Goal: Ask a question

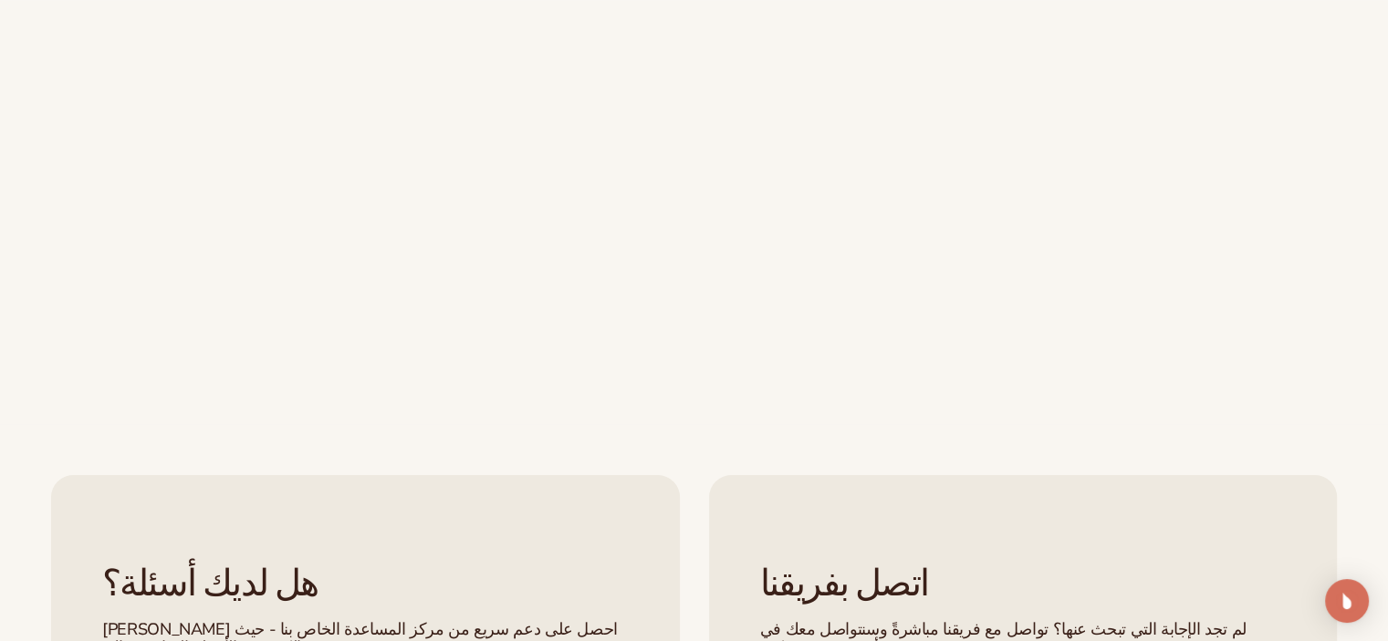
scroll to position [456, 0]
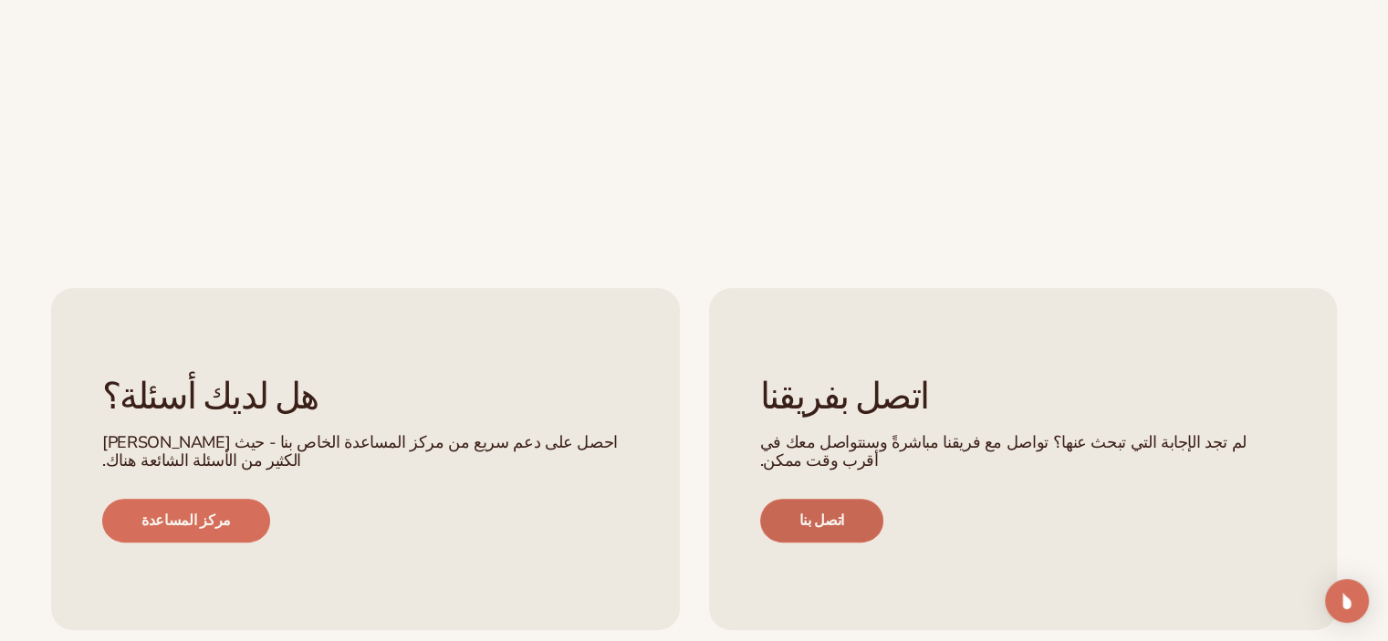
click at [815, 499] on link "اتصل بنا" at bounding box center [821, 521] width 123 height 44
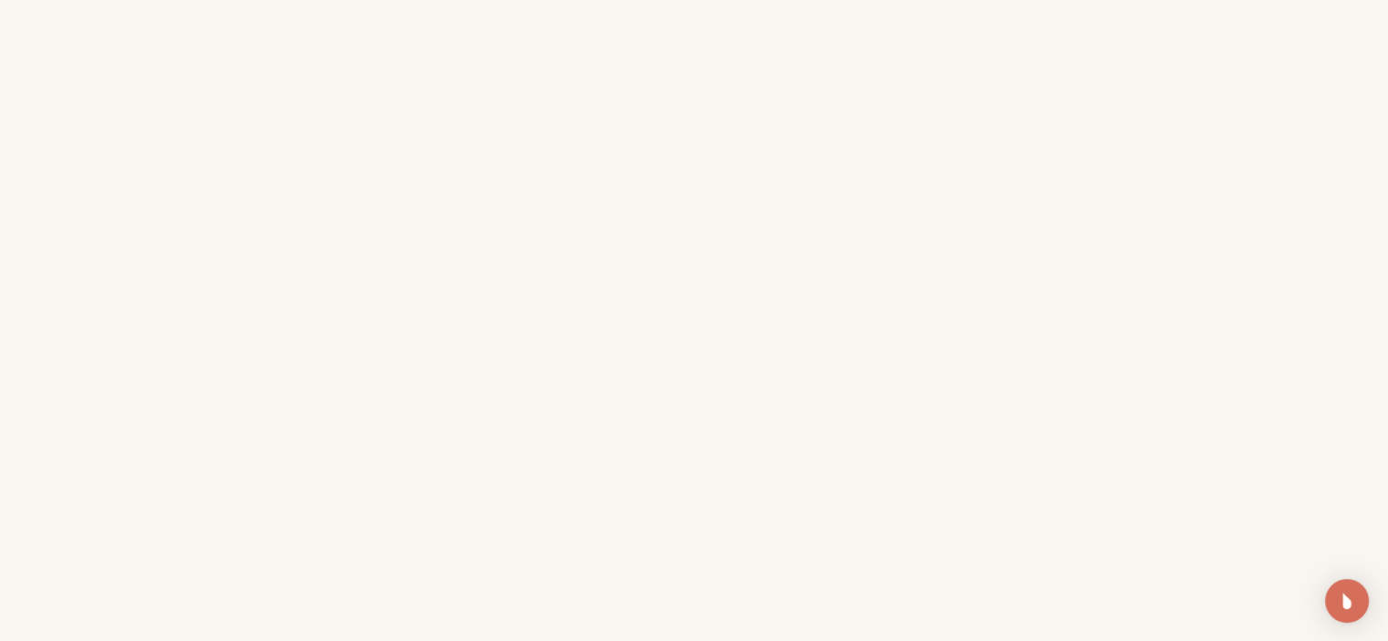
scroll to position [639, 0]
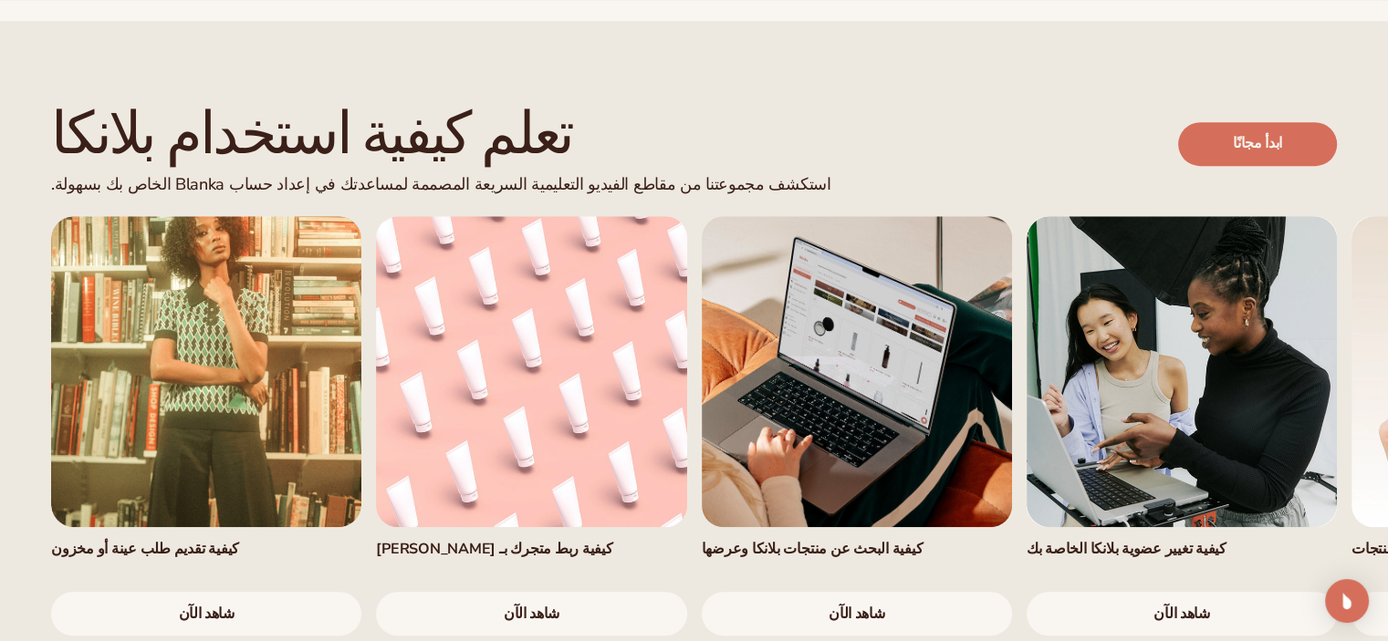
scroll to position [1004, 0]
click at [889, 591] on link "شاهد الآن" at bounding box center [857, 613] width 310 height 44
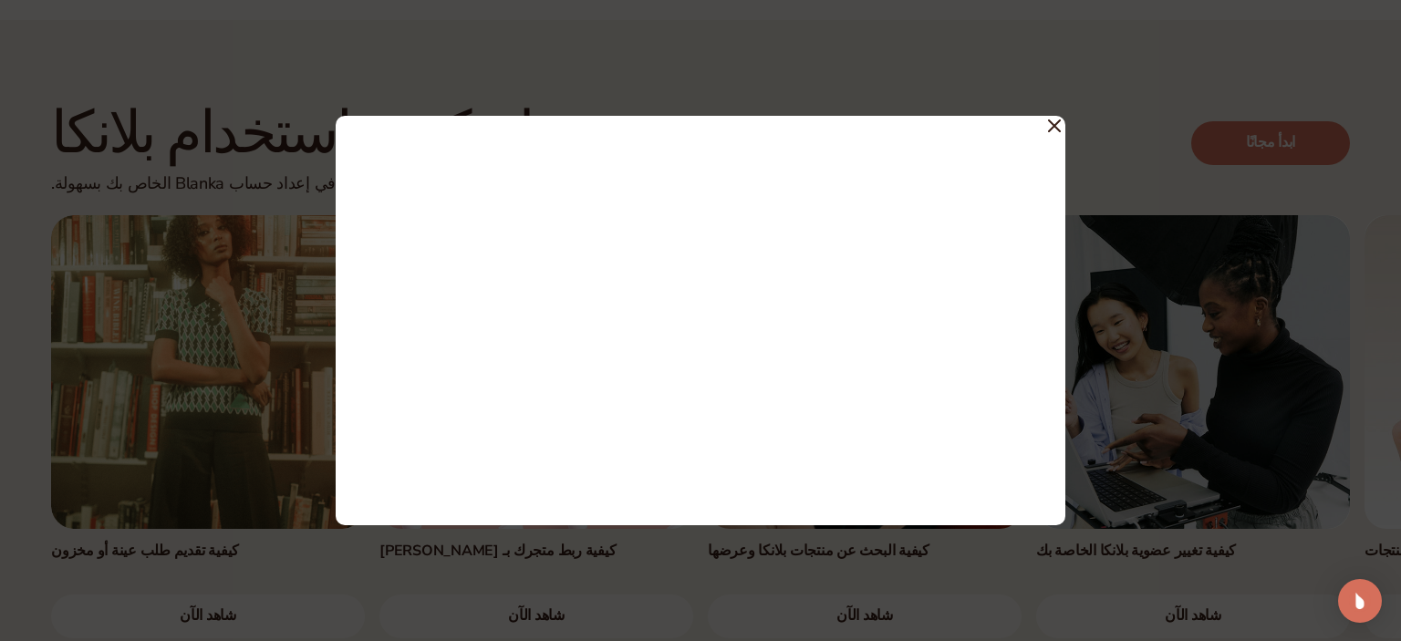
click at [1051, 127] on icon at bounding box center [1054, 126] width 13 height 13
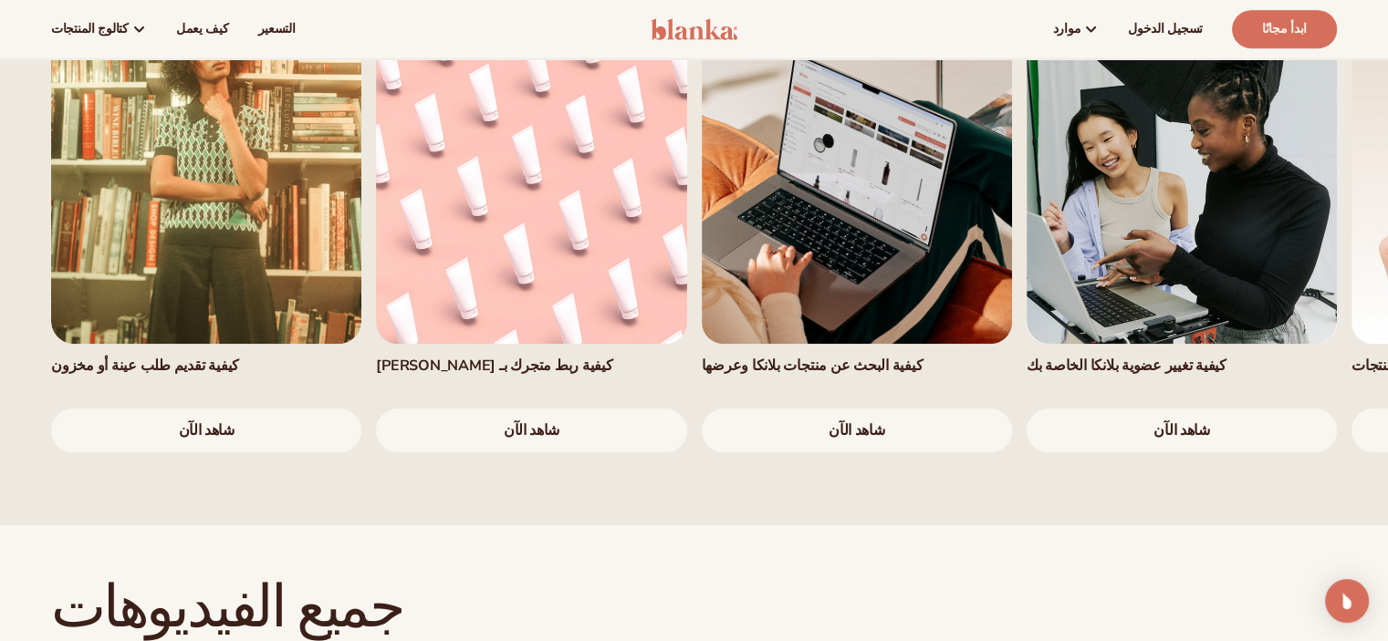
scroll to position [1095, 0]
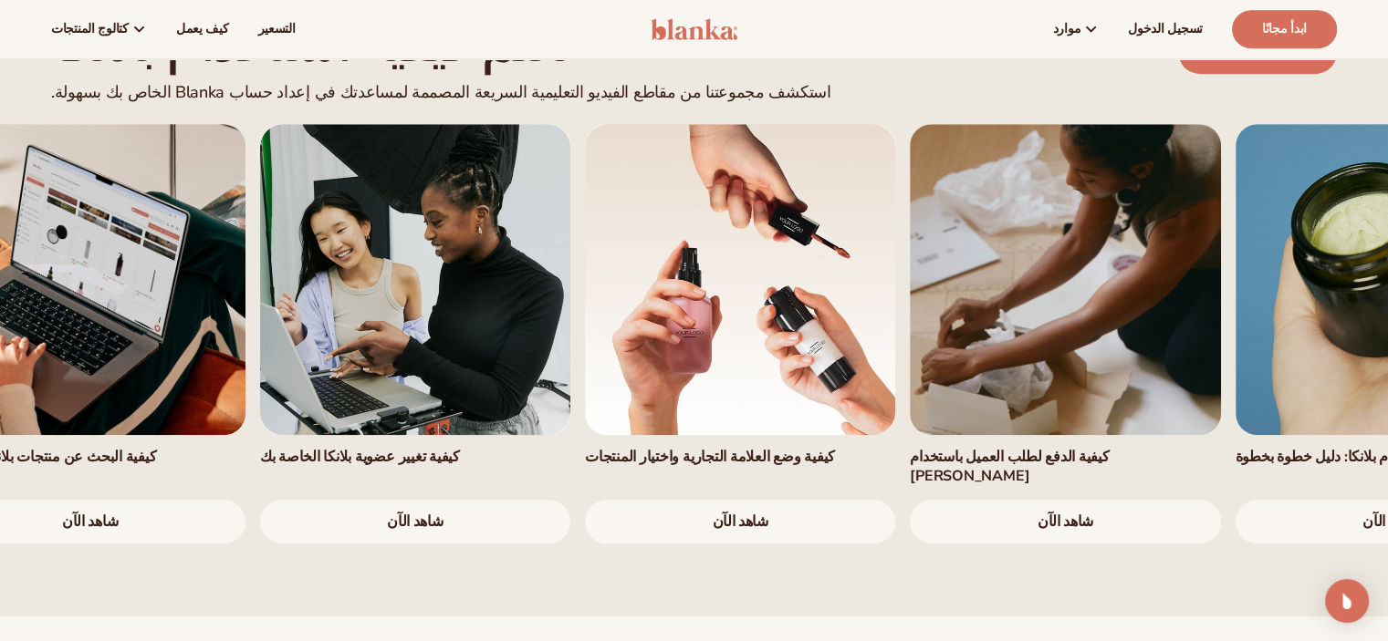
click at [271, 368] on link "4 / 7" at bounding box center [415, 279] width 310 height 310
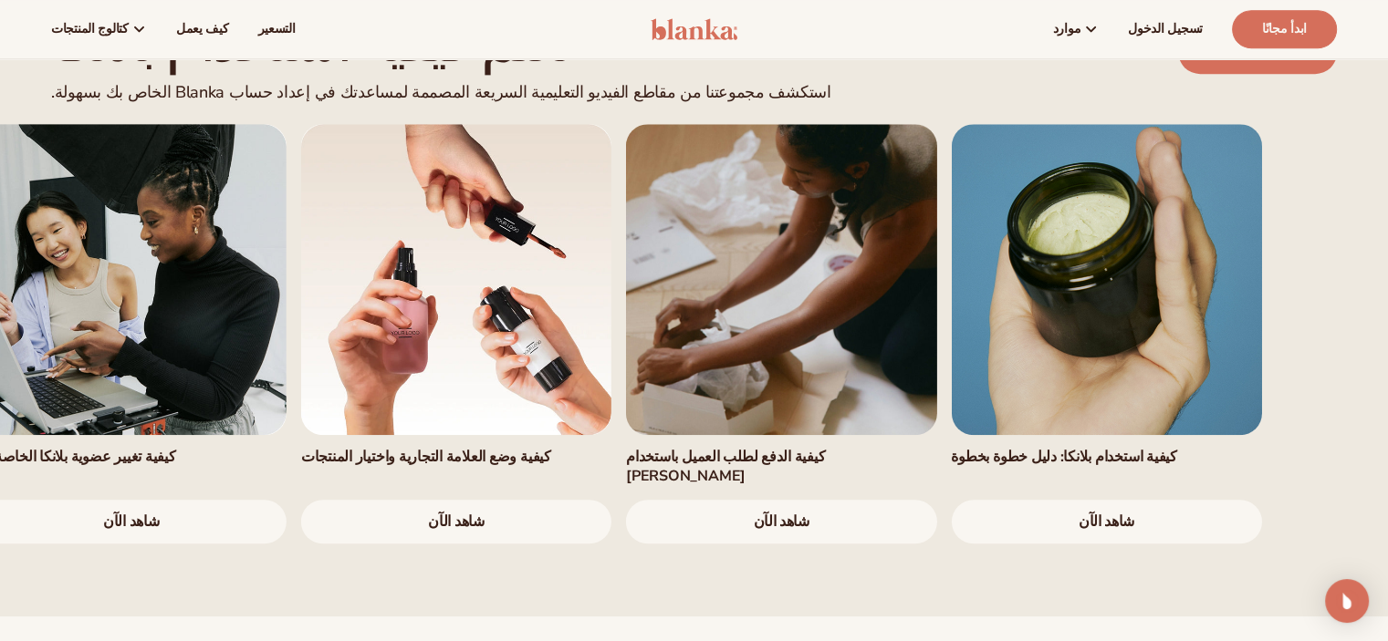
click at [681, 364] on link "6 / 7" at bounding box center [781, 279] width 310 height 310
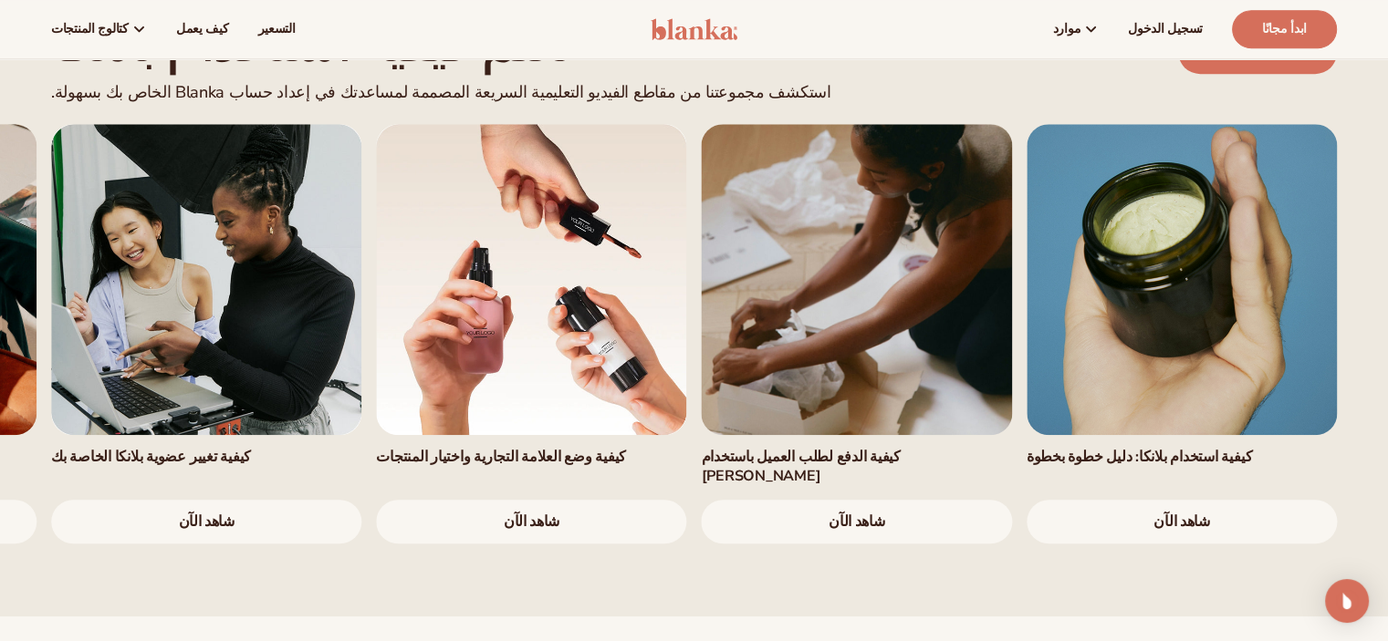
click at [843, 512] on font "شاهد الآن" at bounding box center [856, 522] width 56 height 20
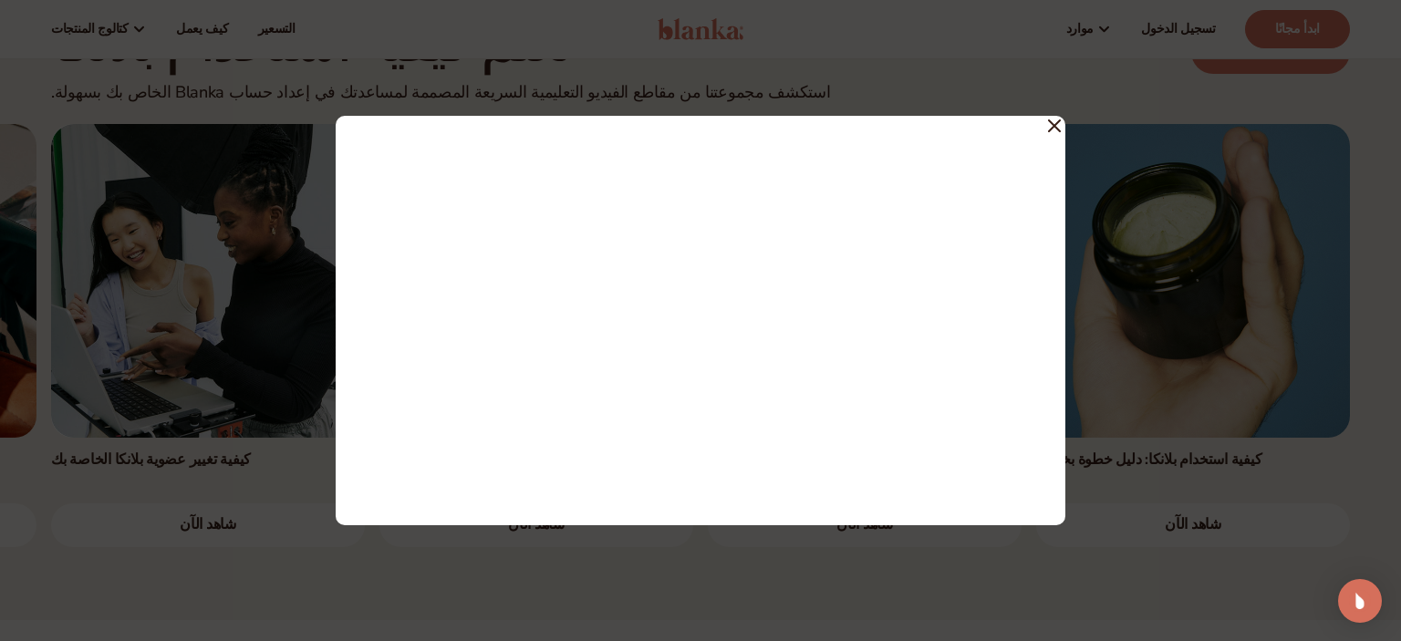
click at [1051, 123] on icon at bounding box center [1054, 125] width 11 height 11
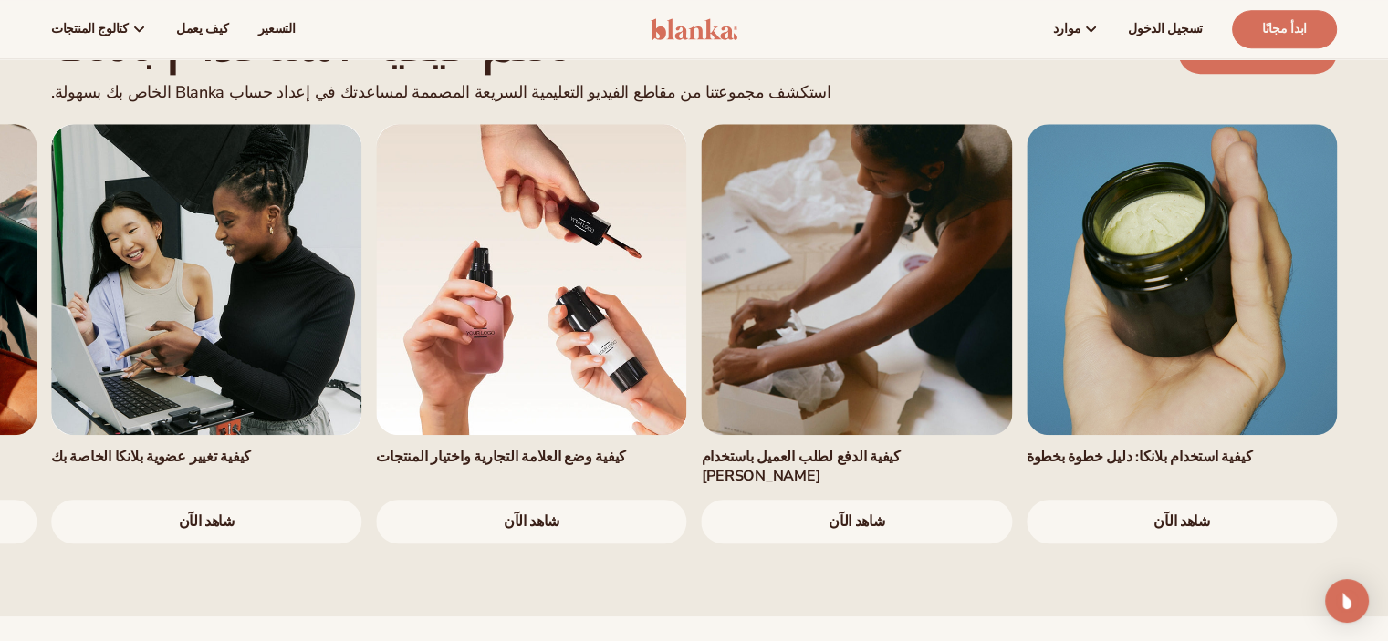
click at [1212, 500] on link "شاهد الآن" at bounding box center [1181, 522] width 310 height 44
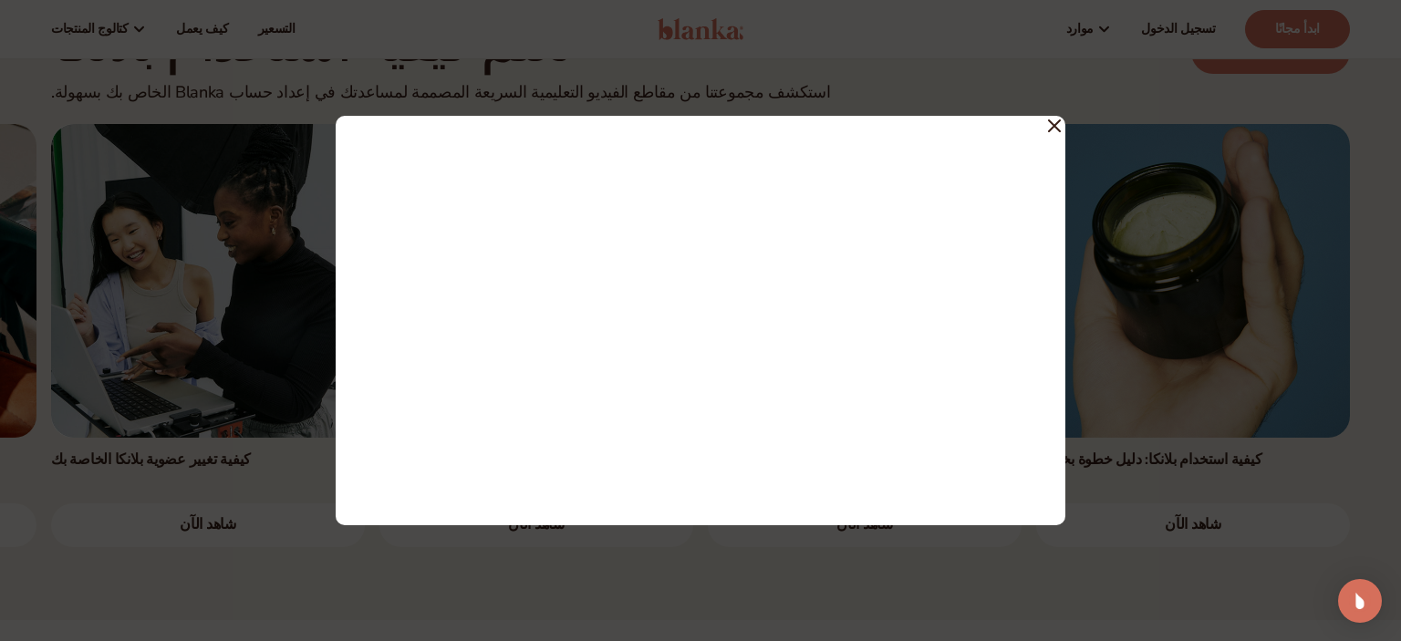
click at [1053, 120] on icon at bounding box center [1054, 126] width 13 height 13
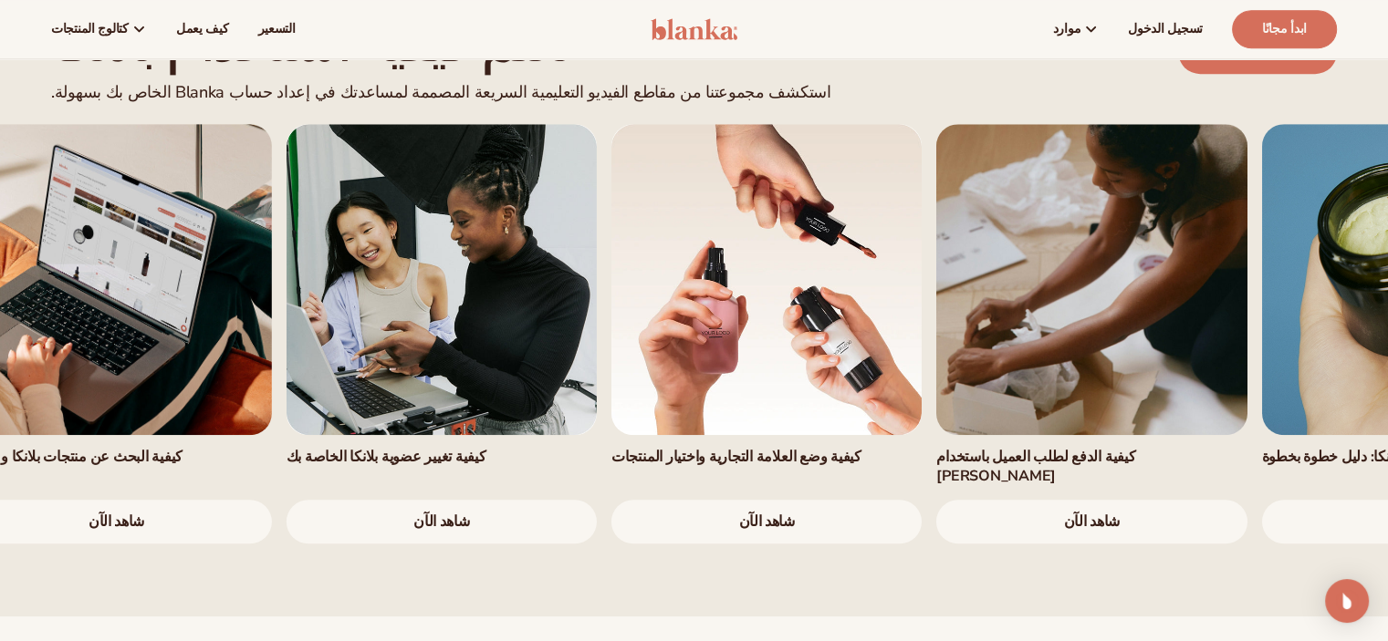
click at [597, 320] on link "4 / 7" at bounding box center [441, 279] width 310 height 310
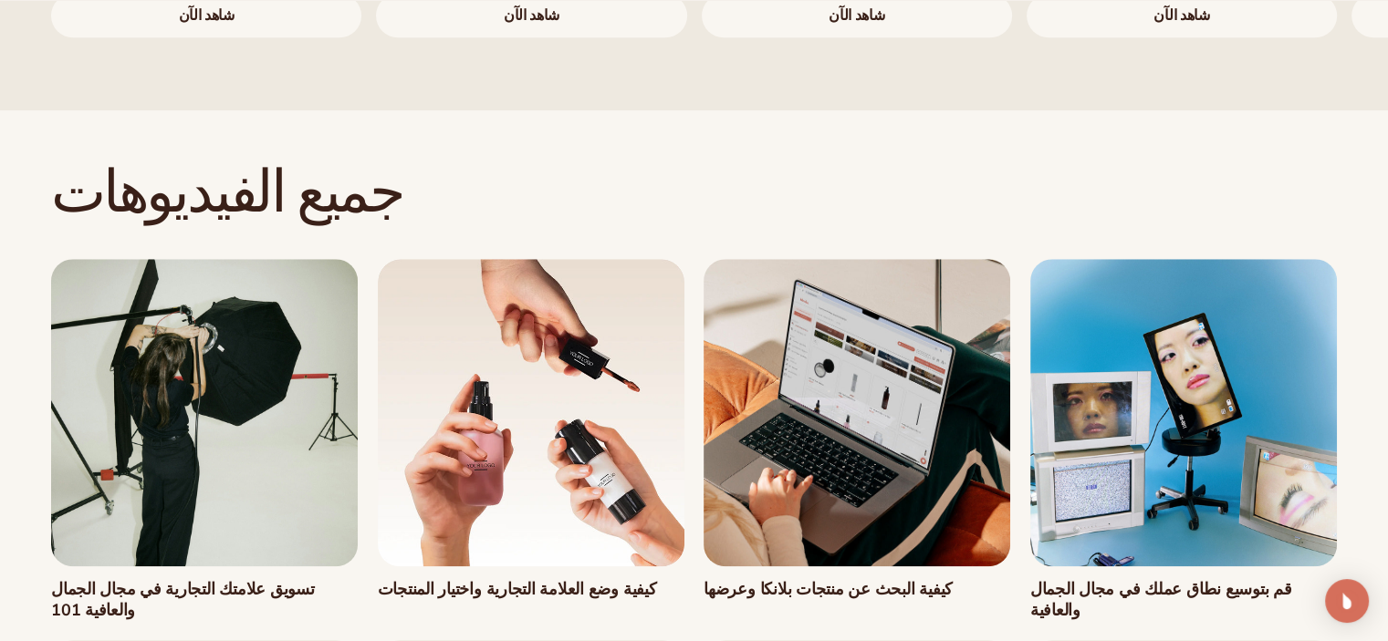
scroll to position [1733, 0]
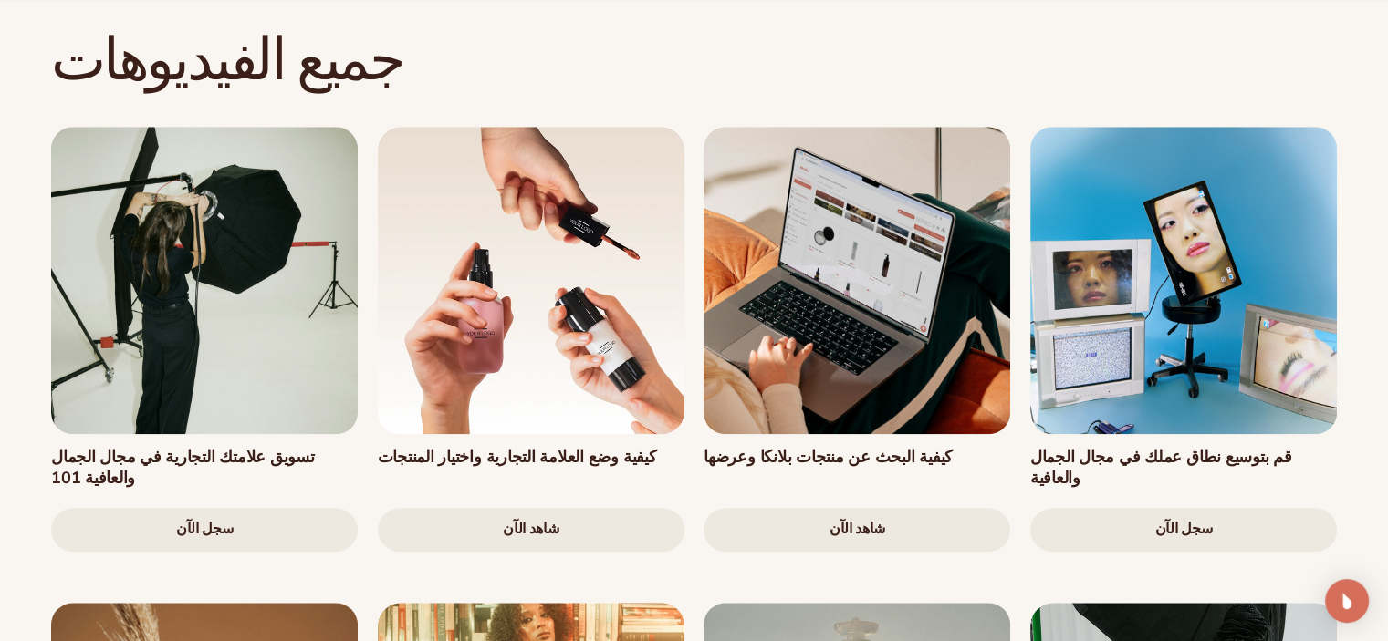
click at [239, 508] on link "سجل الآن" at bounding box center [204, 530] width 307 height 44
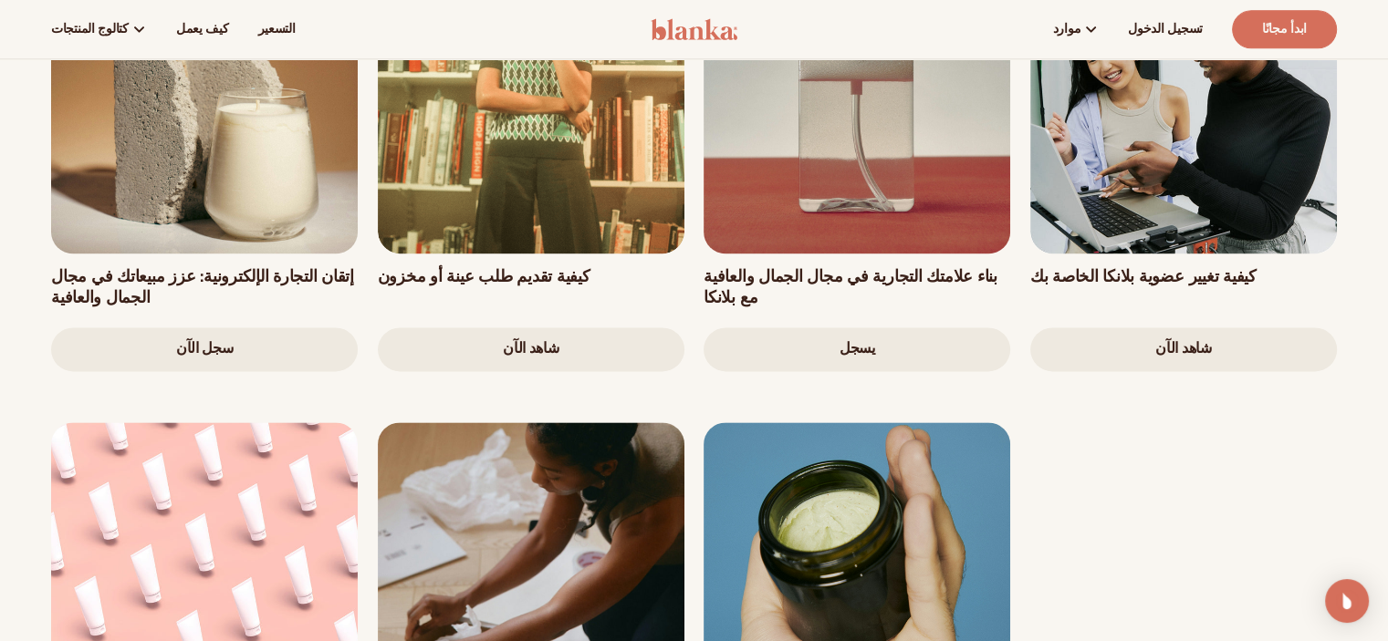
scroll to position [2190, 0]
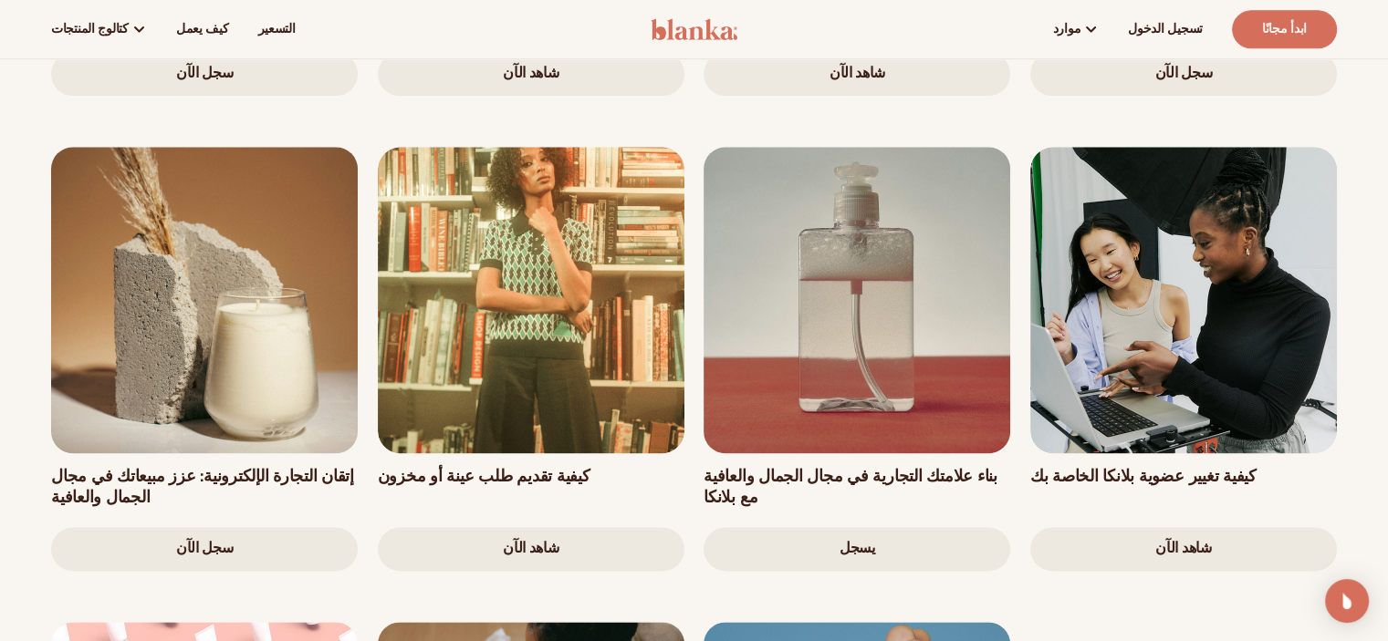
click at [859, 527] on link "يسجل" at bounding box center [856, 549] width 307 height 44
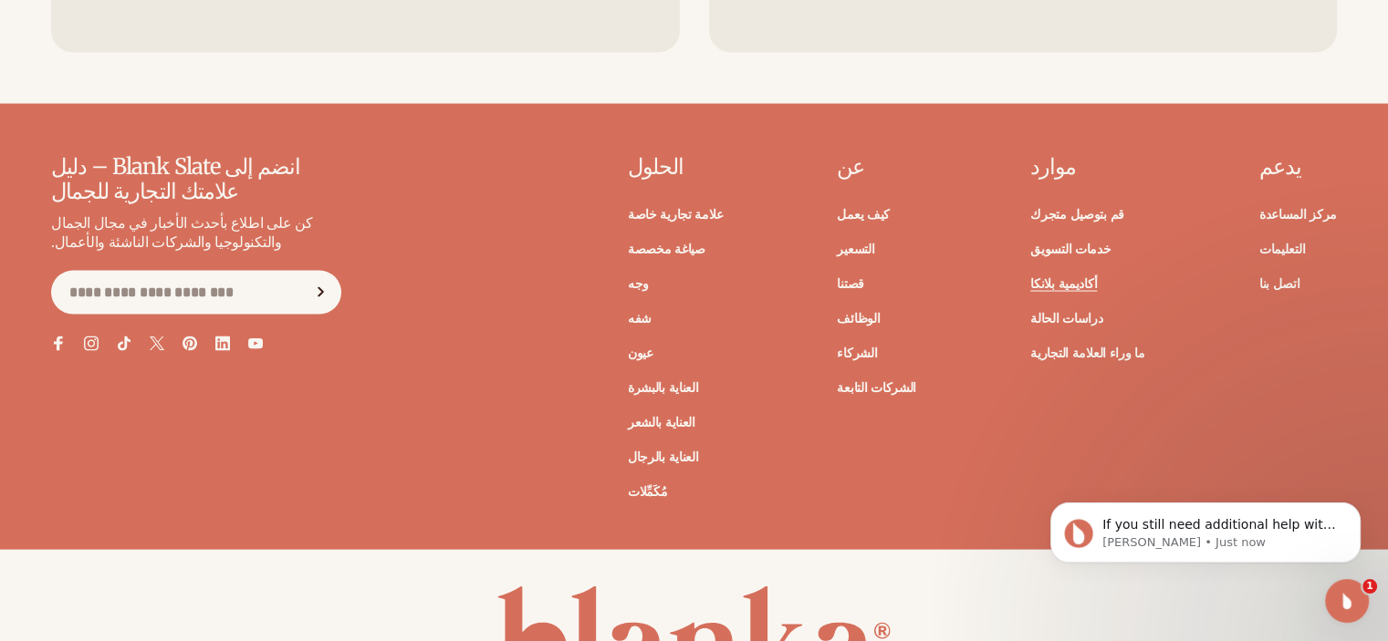
scroll to position [3786, 0]
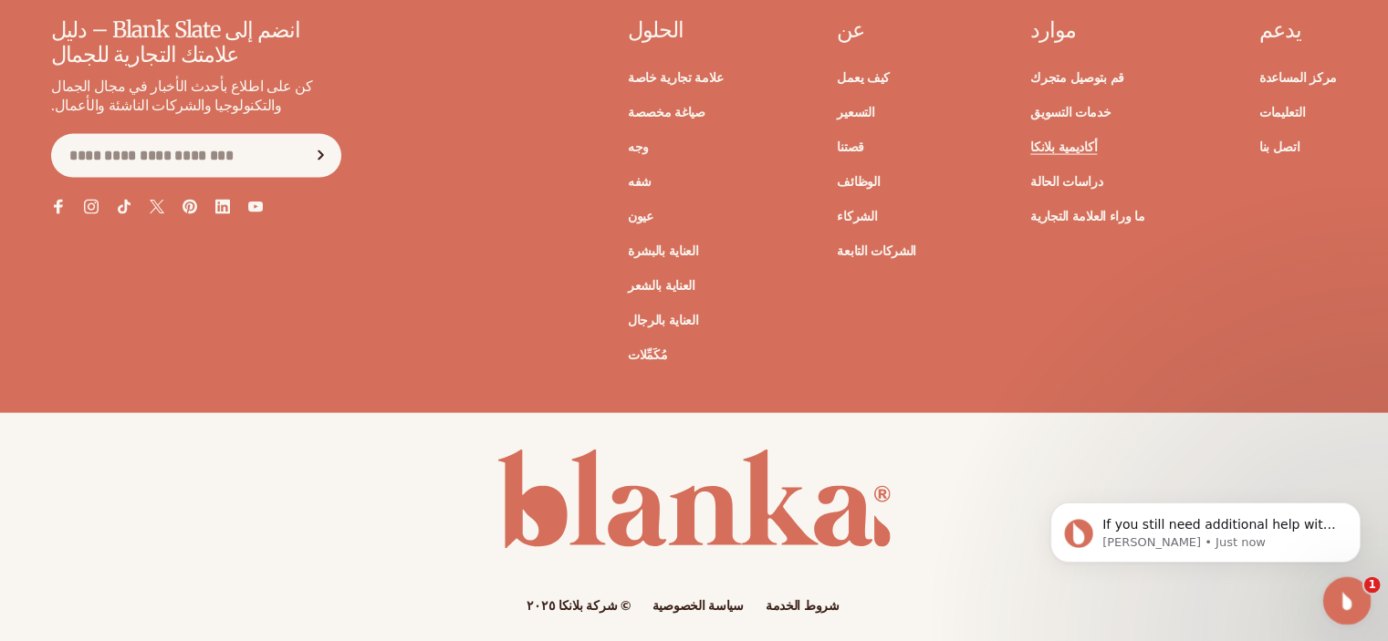
click at [1357, 603] on div "فتح برنامج Intercom Messenger" at bounding box center [1344, 598] width 60 height 60
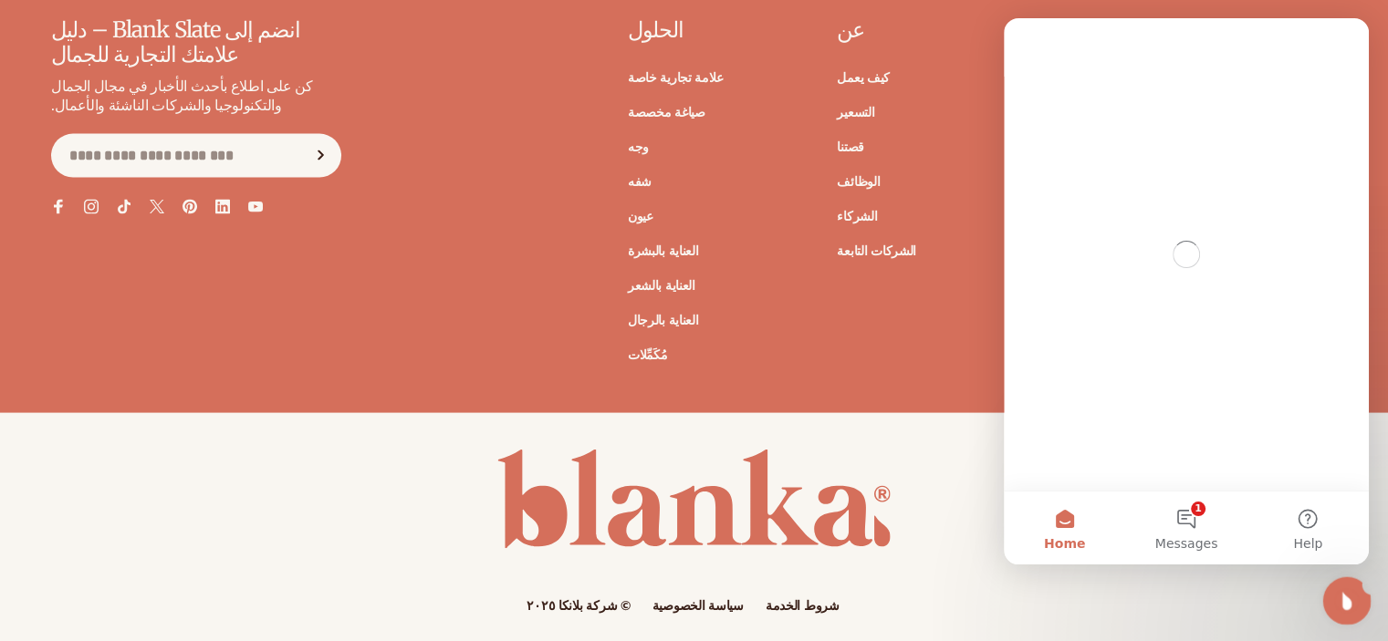
scroll to position [0, 0]
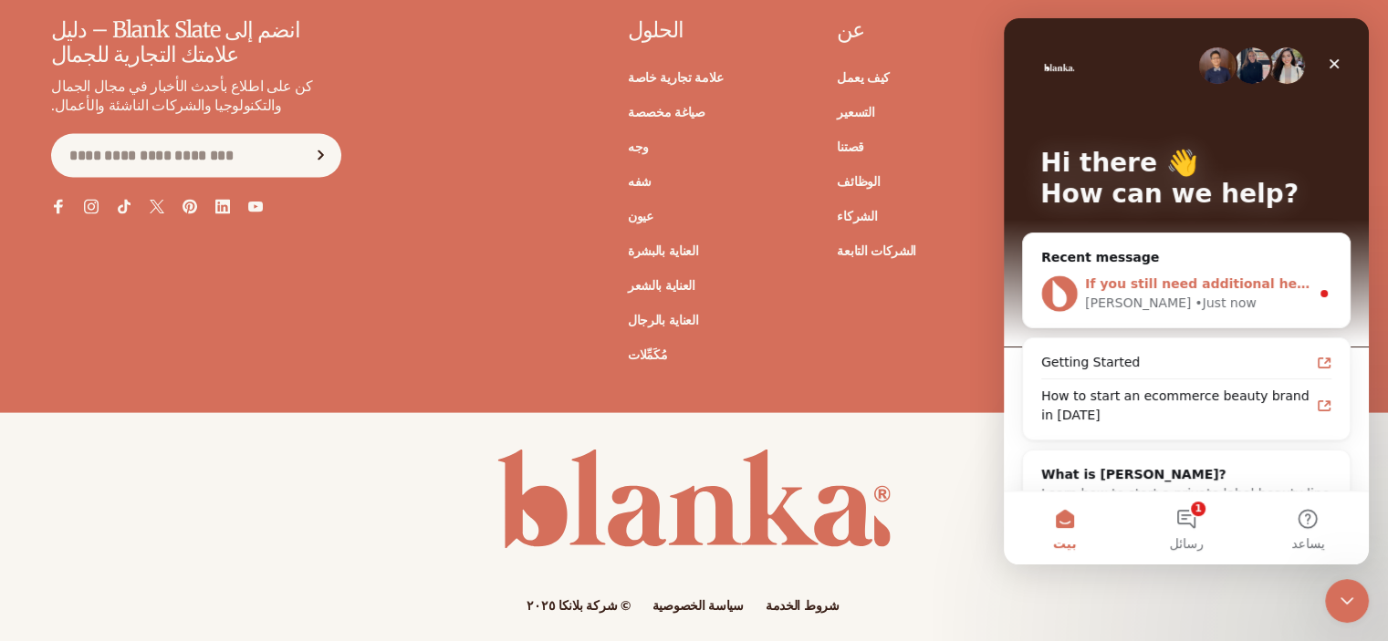
click at [1184, 273] on div "If you still need additional help with your issue, I apologize for any inconven…" at bounding box center [1186, 294] width 327 height 68
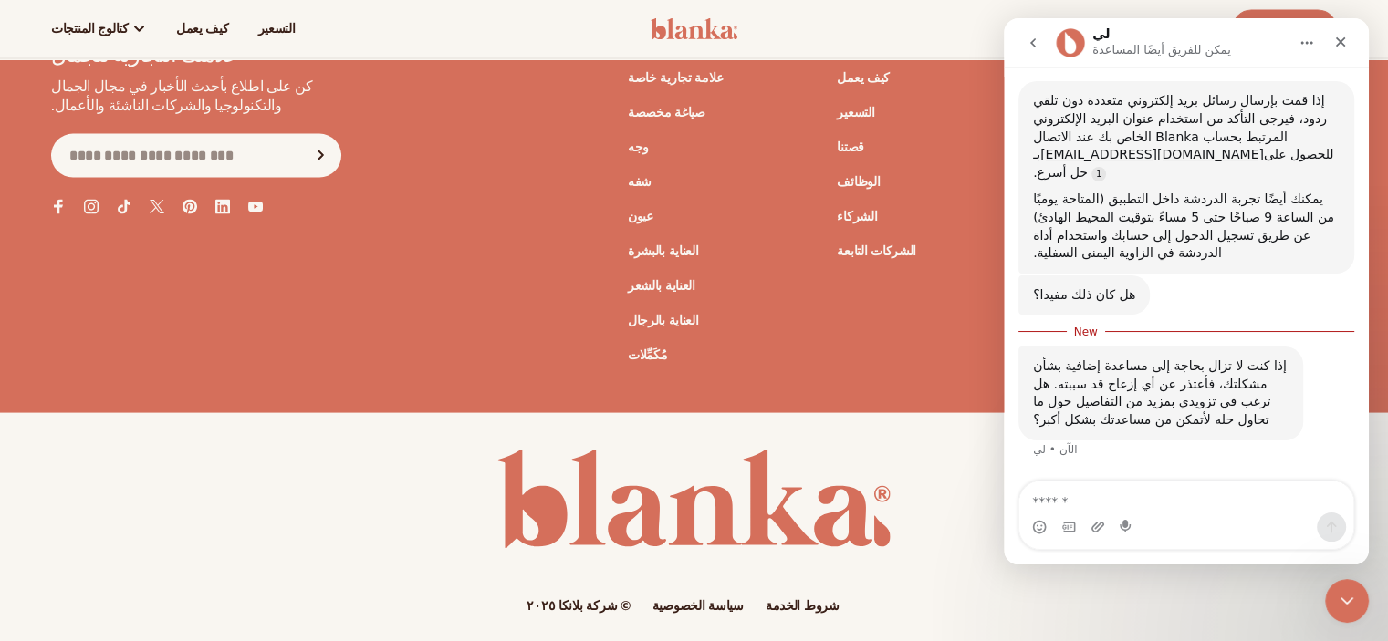
scroll to position [567, 0]
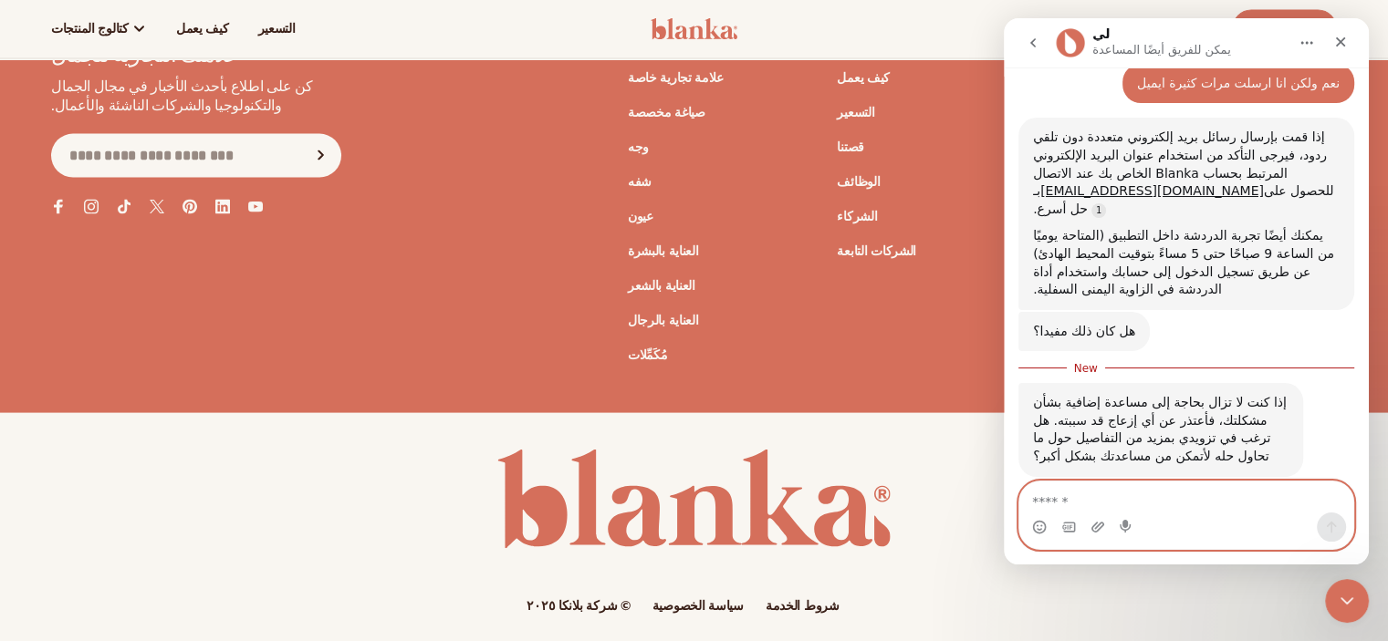
click at [1218, 505] on textarea "رسالة…" at bounding box center [1186, 497] width 334 height 31
type textarea "*******"
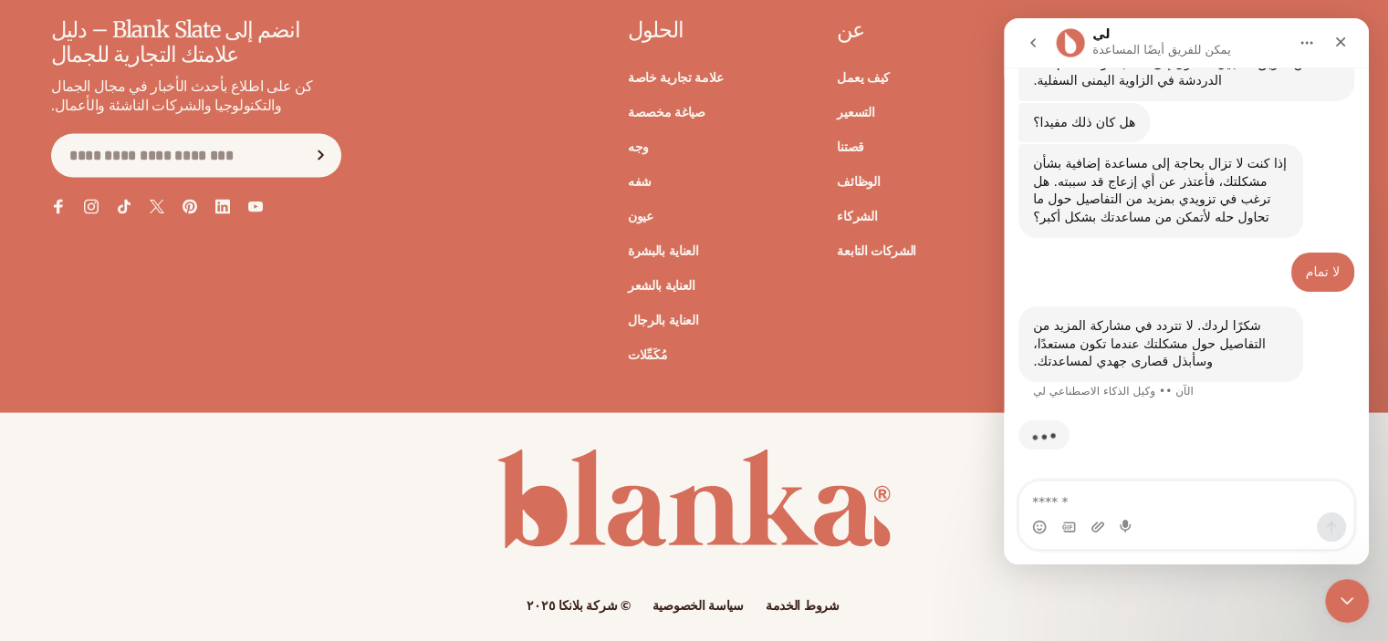
scroll to position [741, 0]
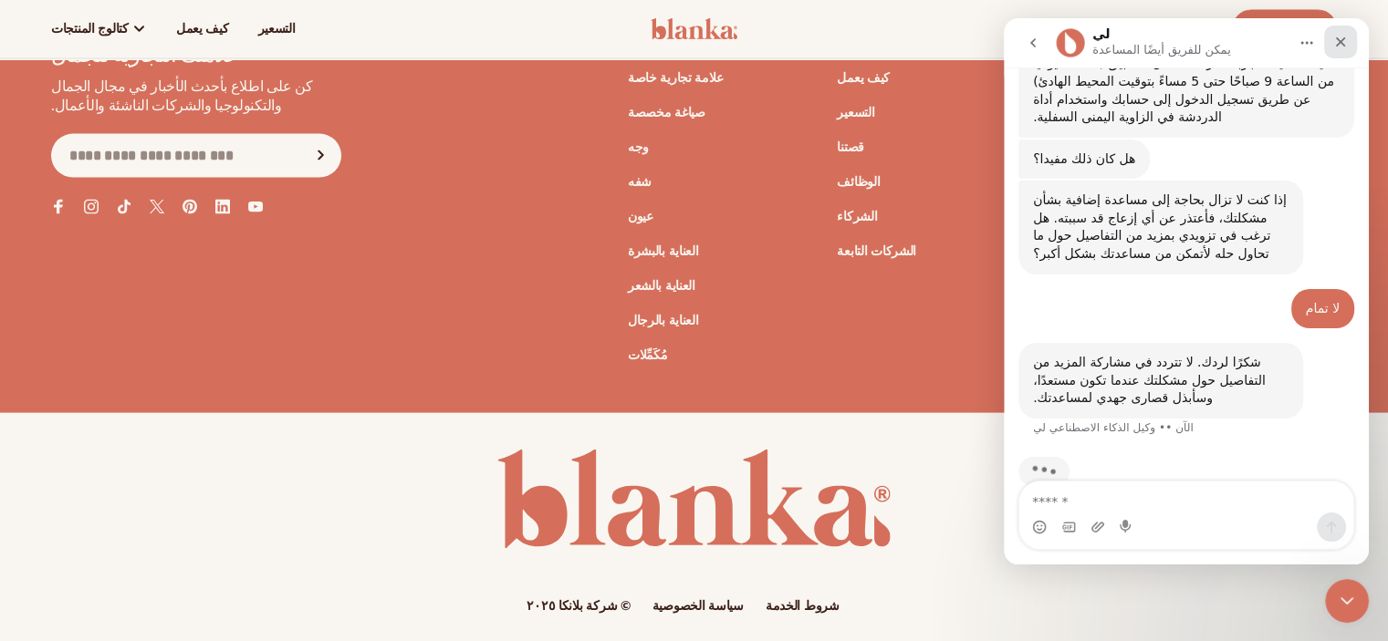
click at [1339, 44] on icon "يغلق" at bounding box center [1340, 42] width 15 height 15
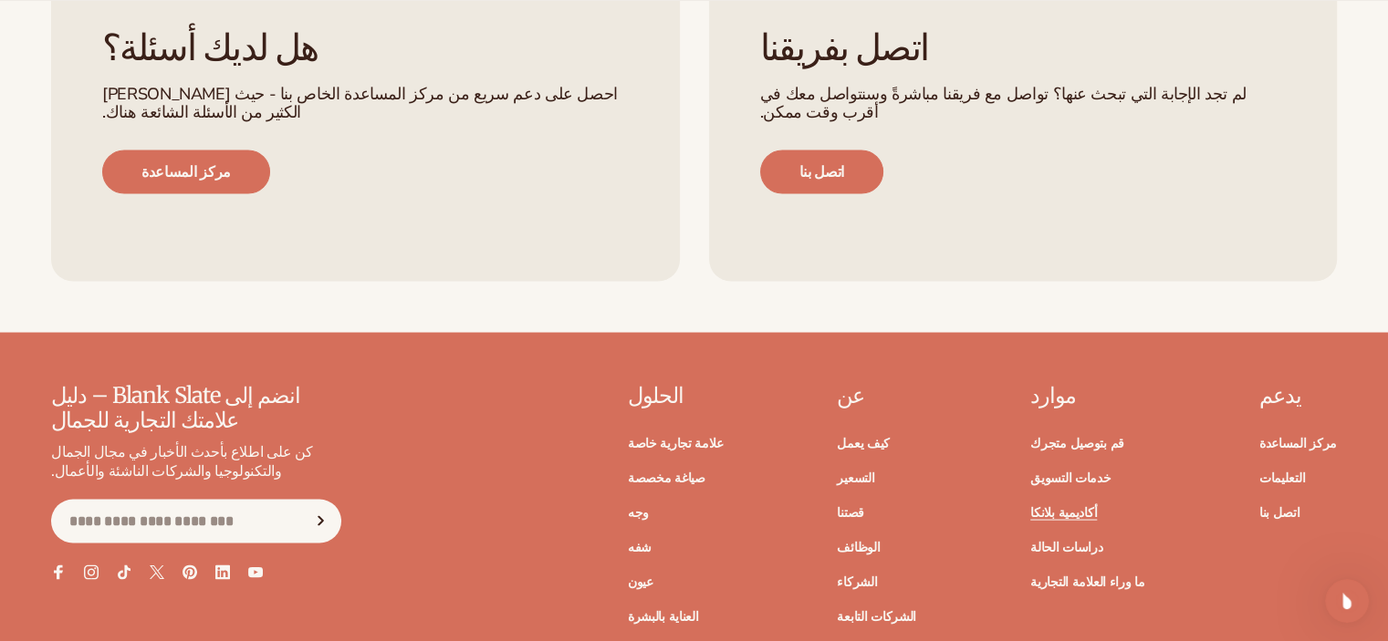
scroll to position [3512, 0]
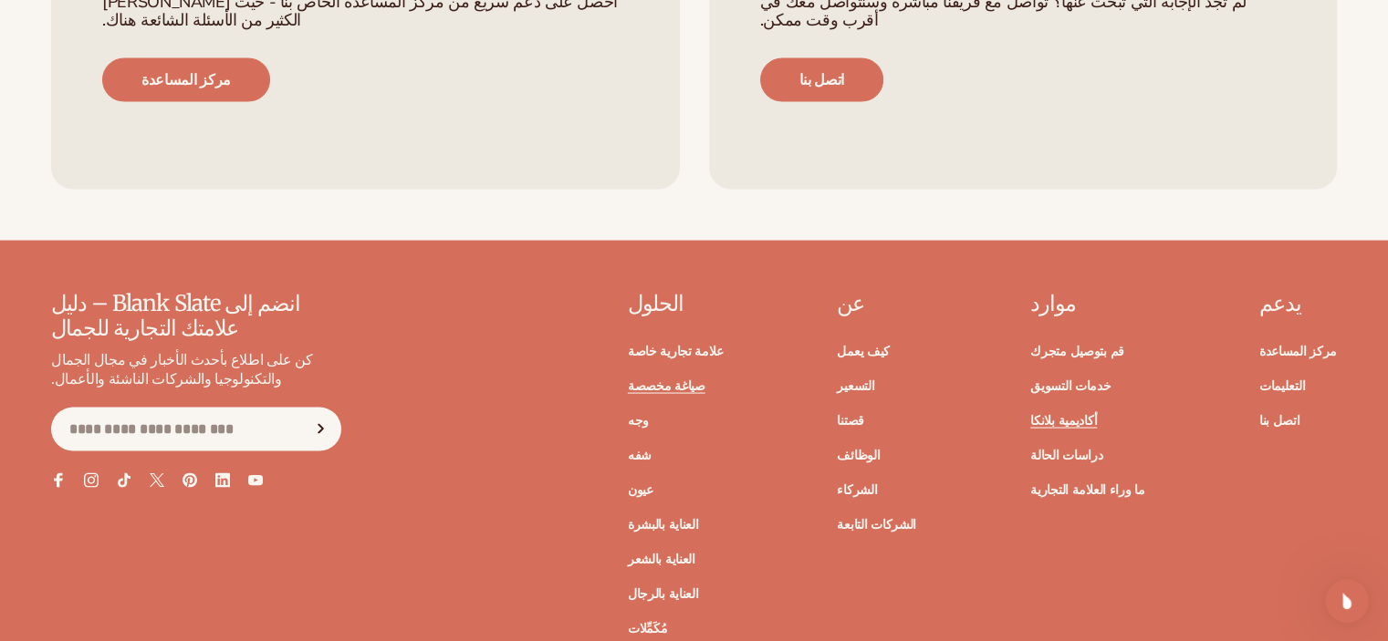
click at [705, 378] on font "صياغة مخصصة" at bounding box center [667, 386] width 78 height 17
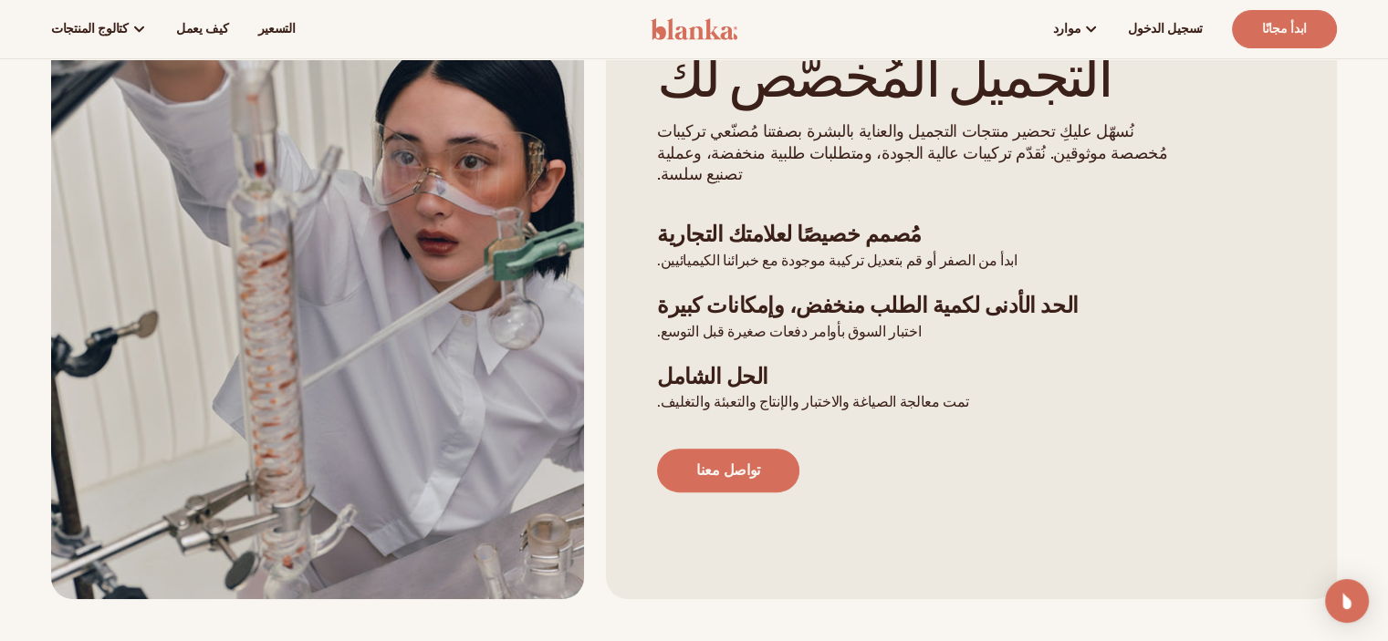
scroll to position [484, 0]
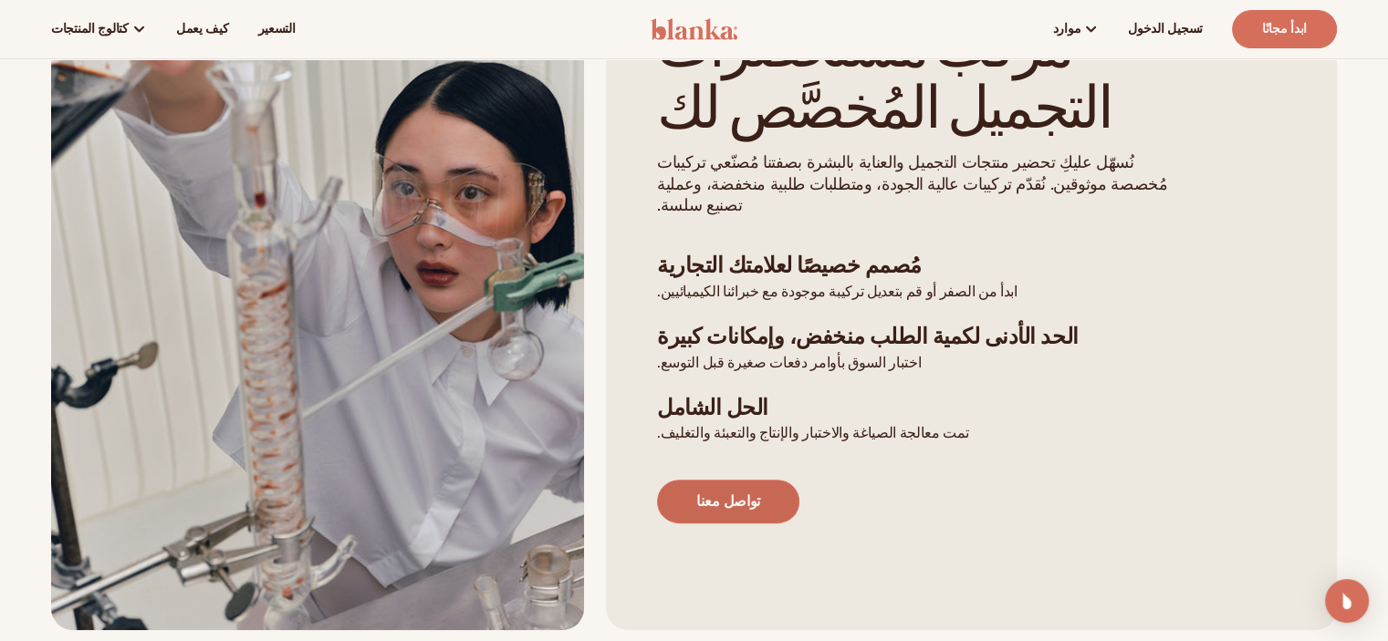
click at [760, 480] on link "تواصل معنا" at bounding box center [728, 502] width 142 height 44
